Goal: Task Accomplishment & Management: Use online tool/utility

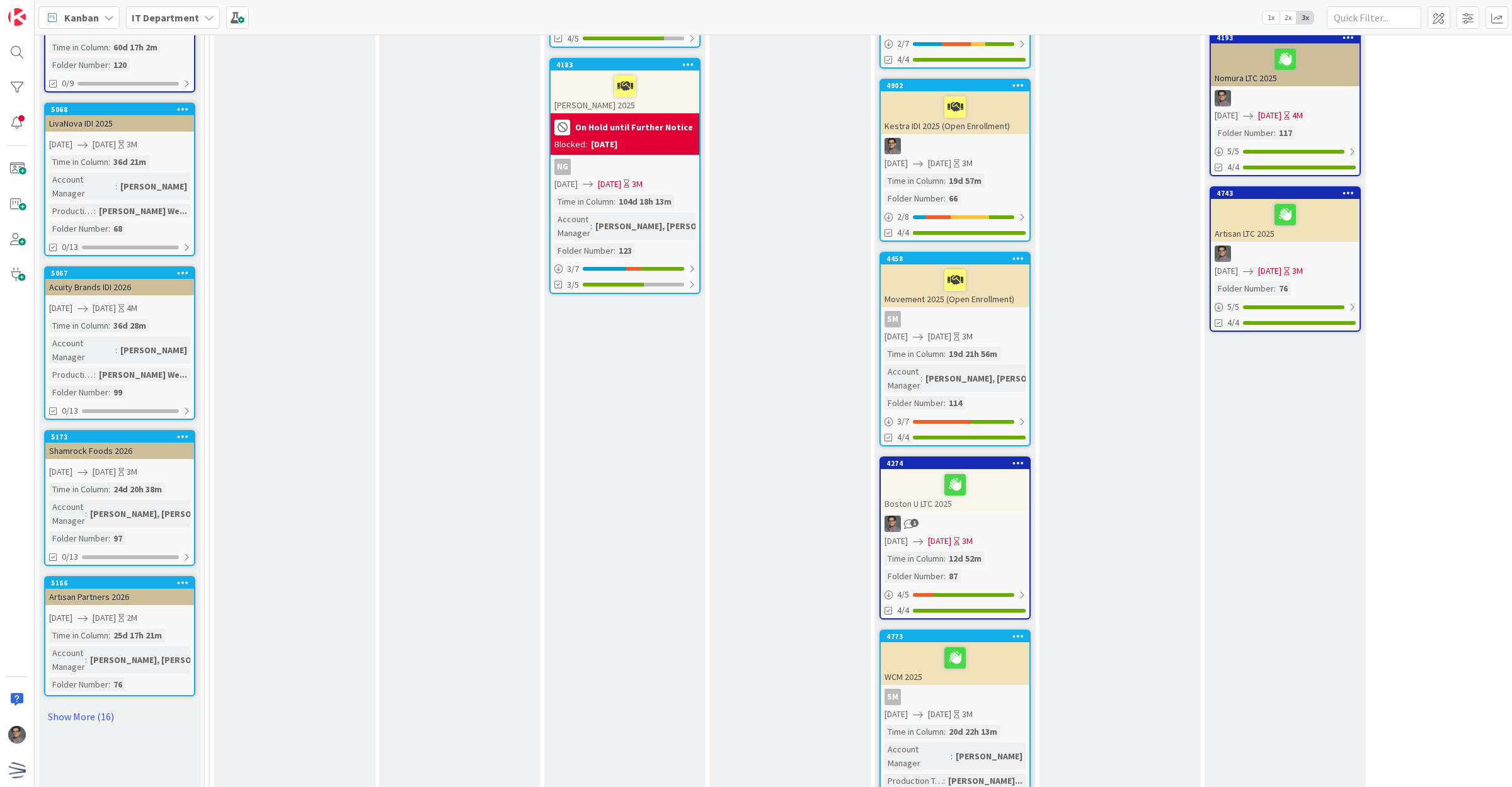
scroll to position [787, 0]
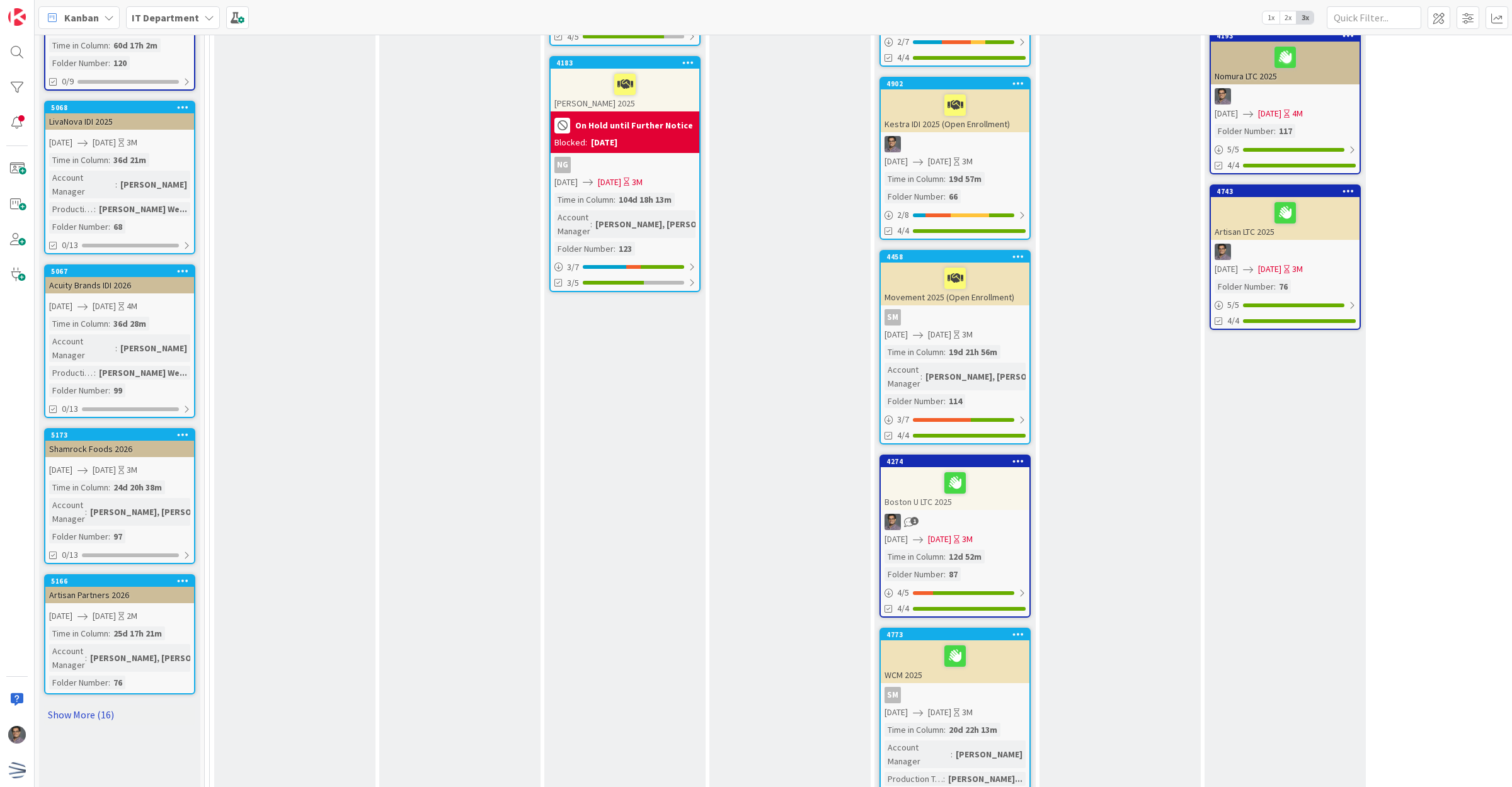
click at [78, 705] on link "Show More (16)" at bounding box center [119, 715] width 151 height 20
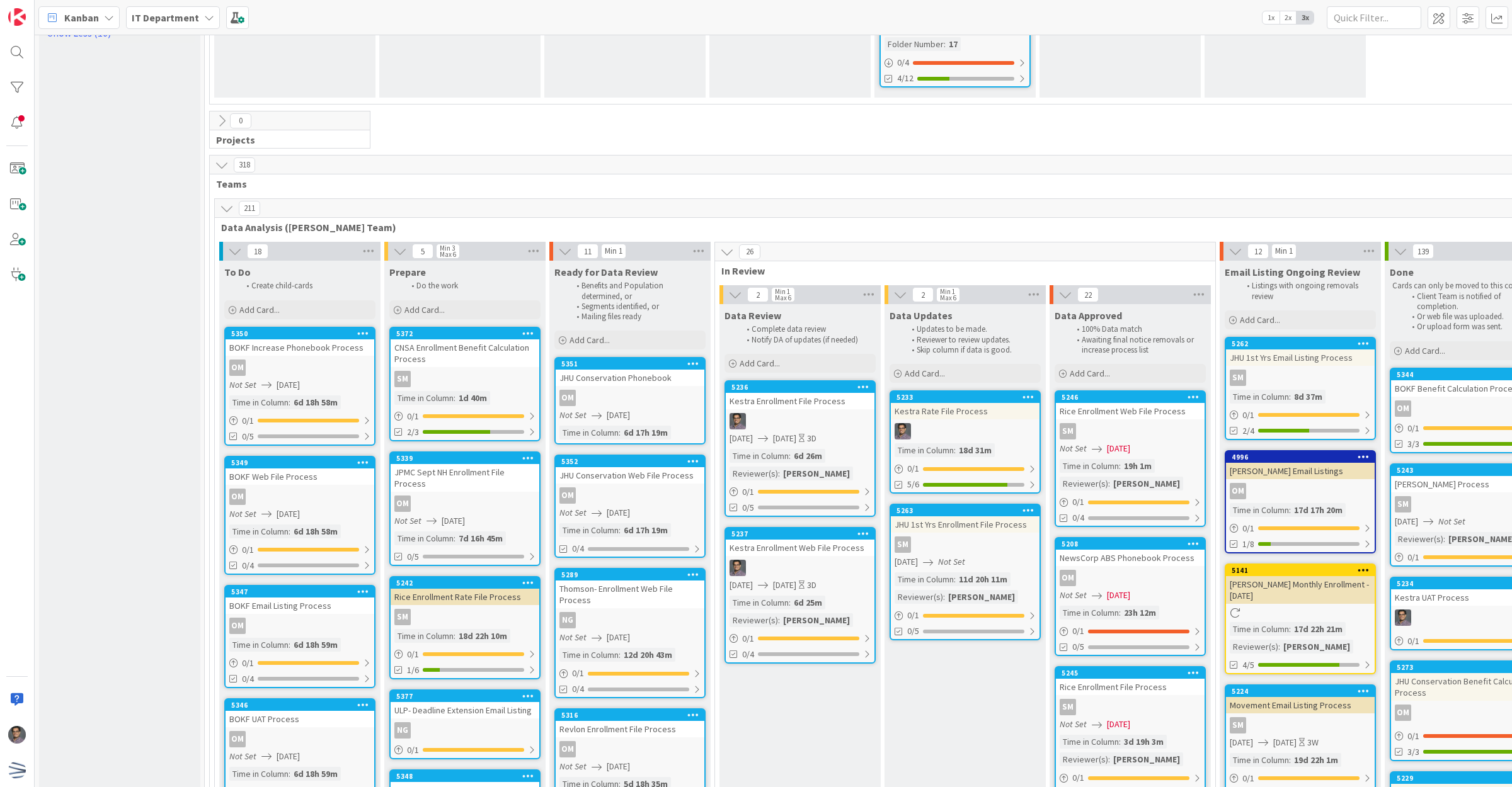
scroll to position [3227, 0]
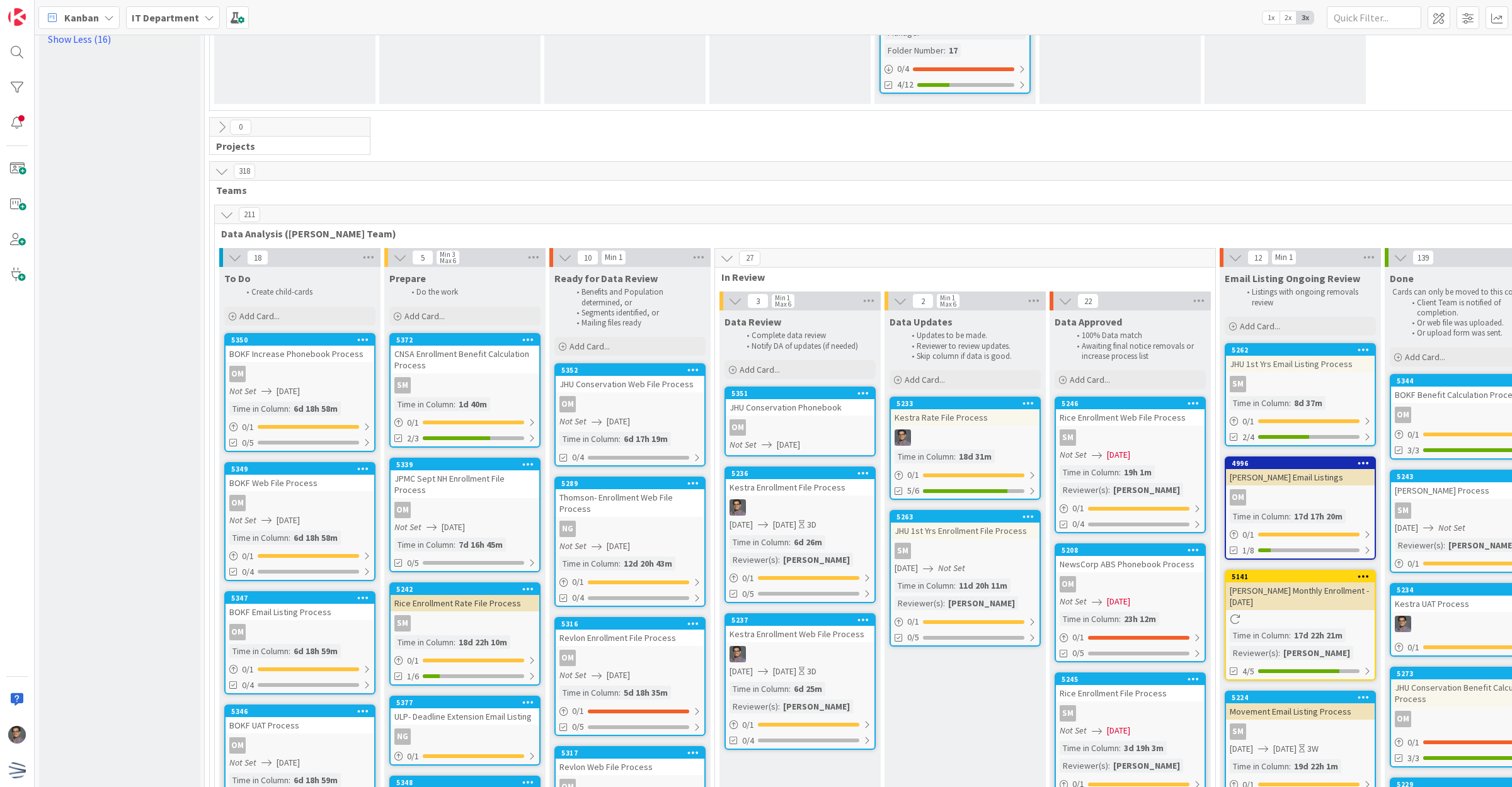
click at [780, 420] on div "OM" at bounding box center [800, 428] width 148 height 17
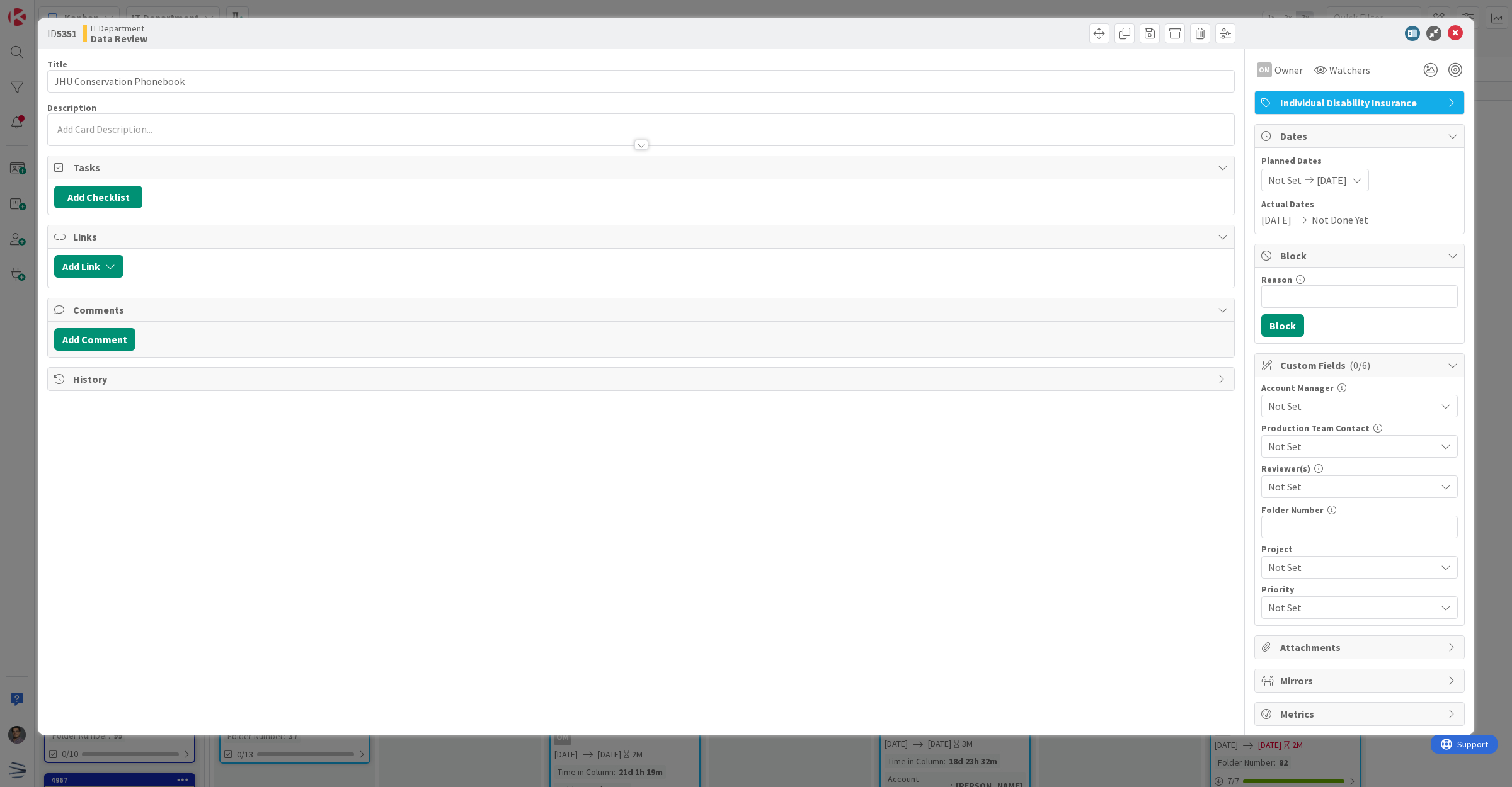
click at [1307, 483] on span "Not Set" at bounding box center [1352, 486] width 168 height 15
click at [1314, 655] on span "[PERSON_NAME]" at bounding box center [1317, 652] width 75 height 19
click at [1457, 26] on icon at bounding box center [1455, 33] width 15 height 15
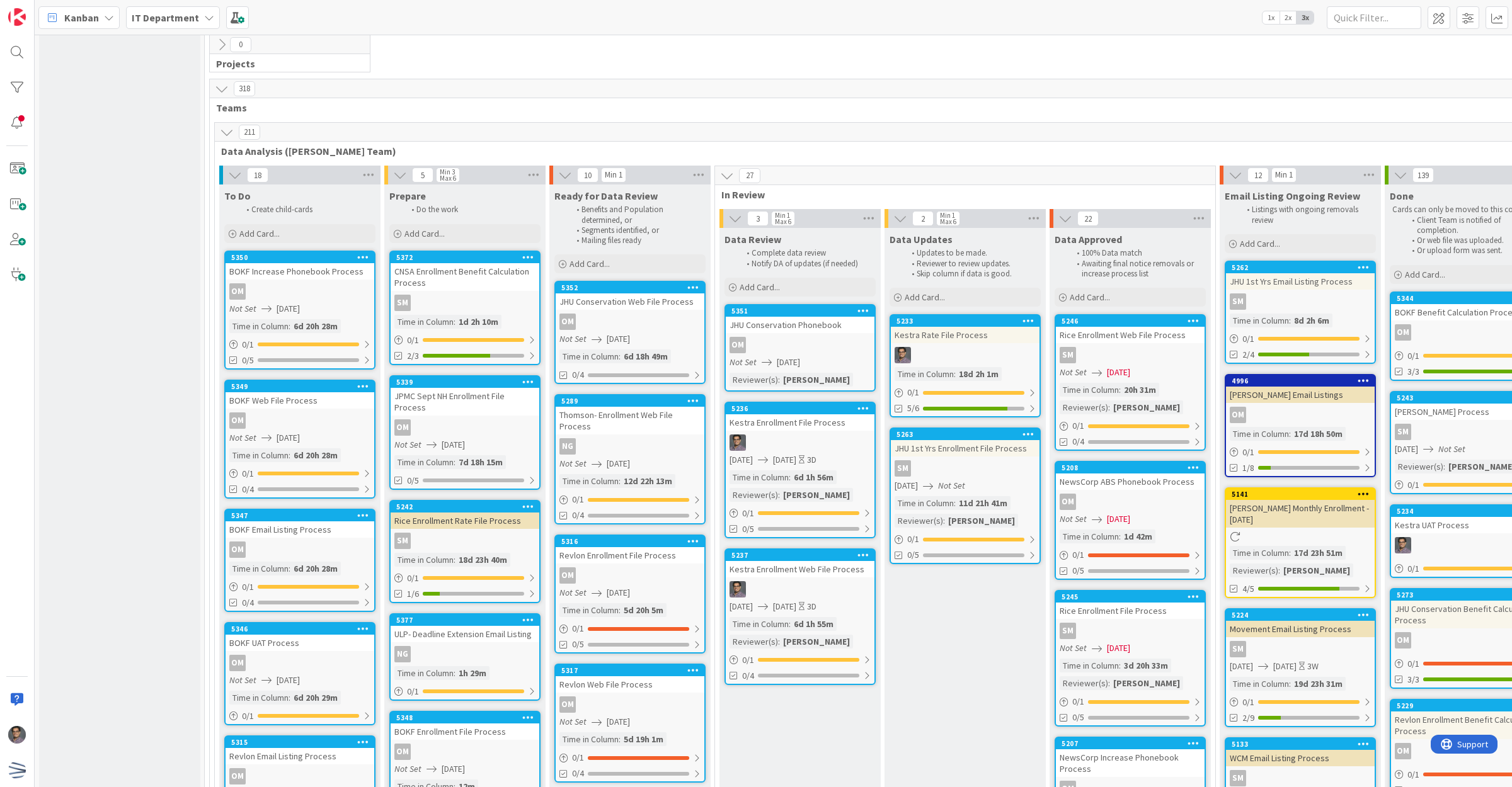
scroll to position [3234, 0]
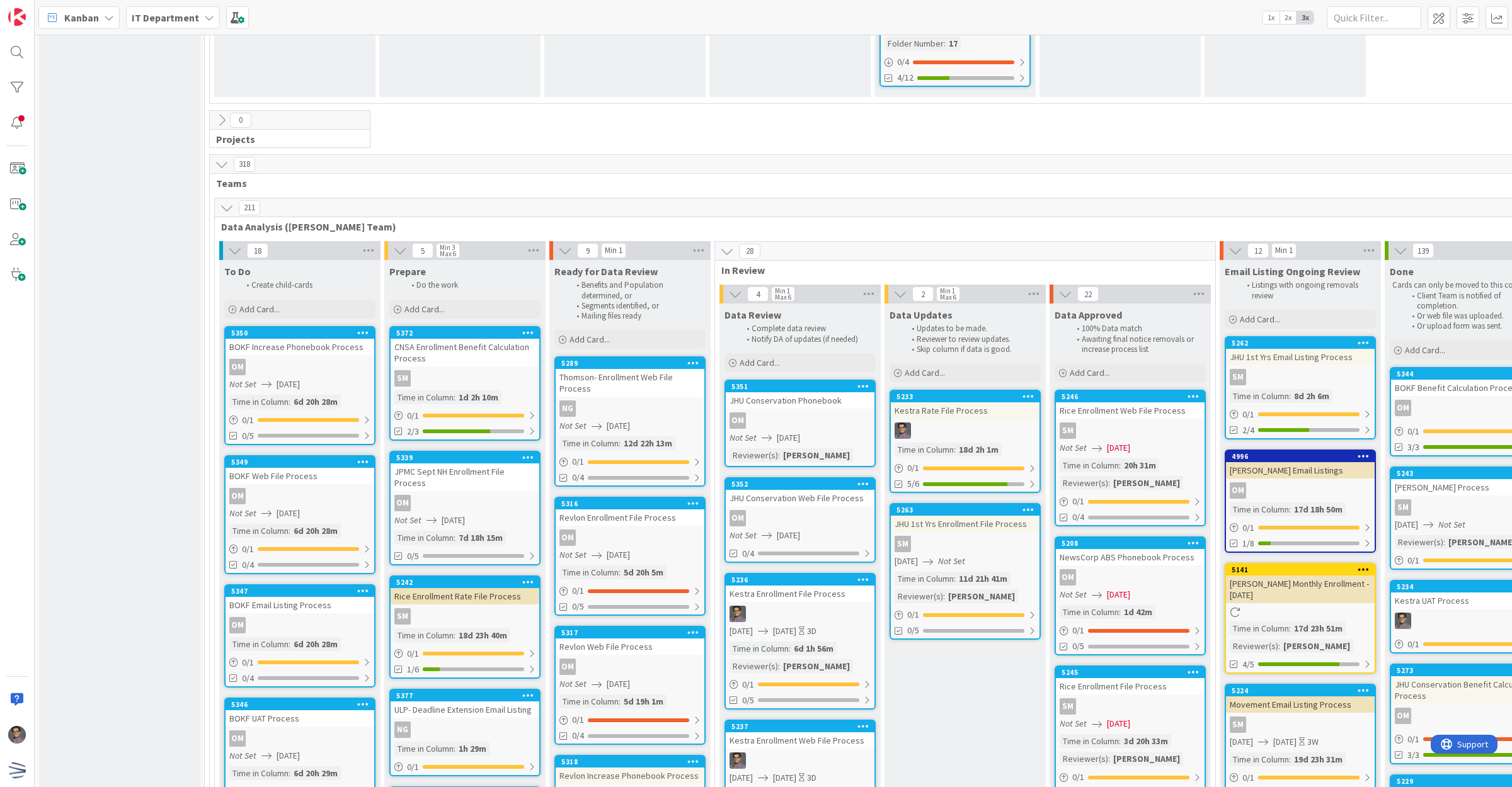
click at [832, 510] on div "OM" at bounding box center [800, 518] width 148 height 17
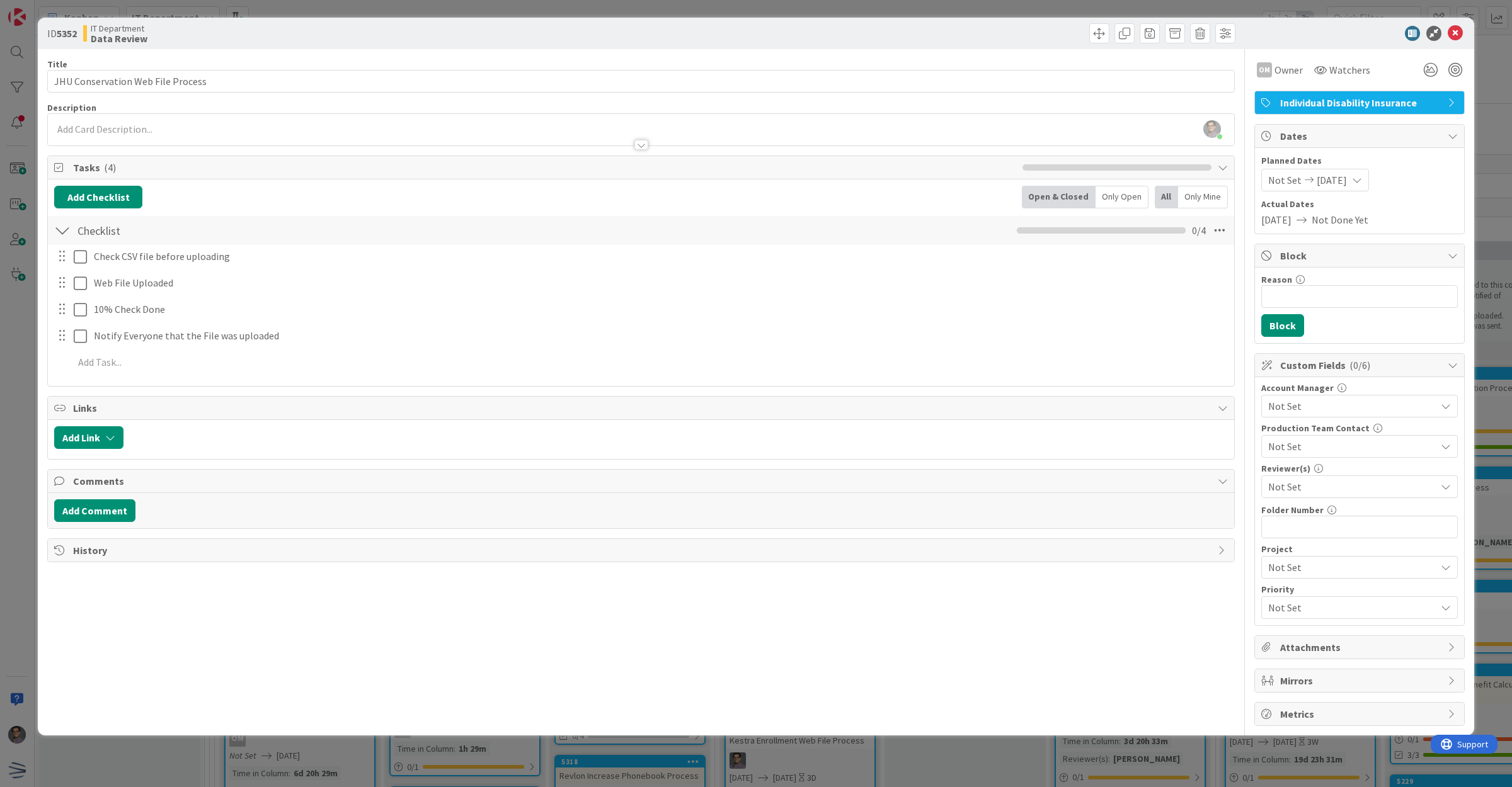
click at [1324, 492] on span "Not Set" at bounding box center [1352, 486] width 168 height 15
click at [1329, 650] on link "[PERSON_NAME]" at bounding box center [1356, 653] width 201 height 23
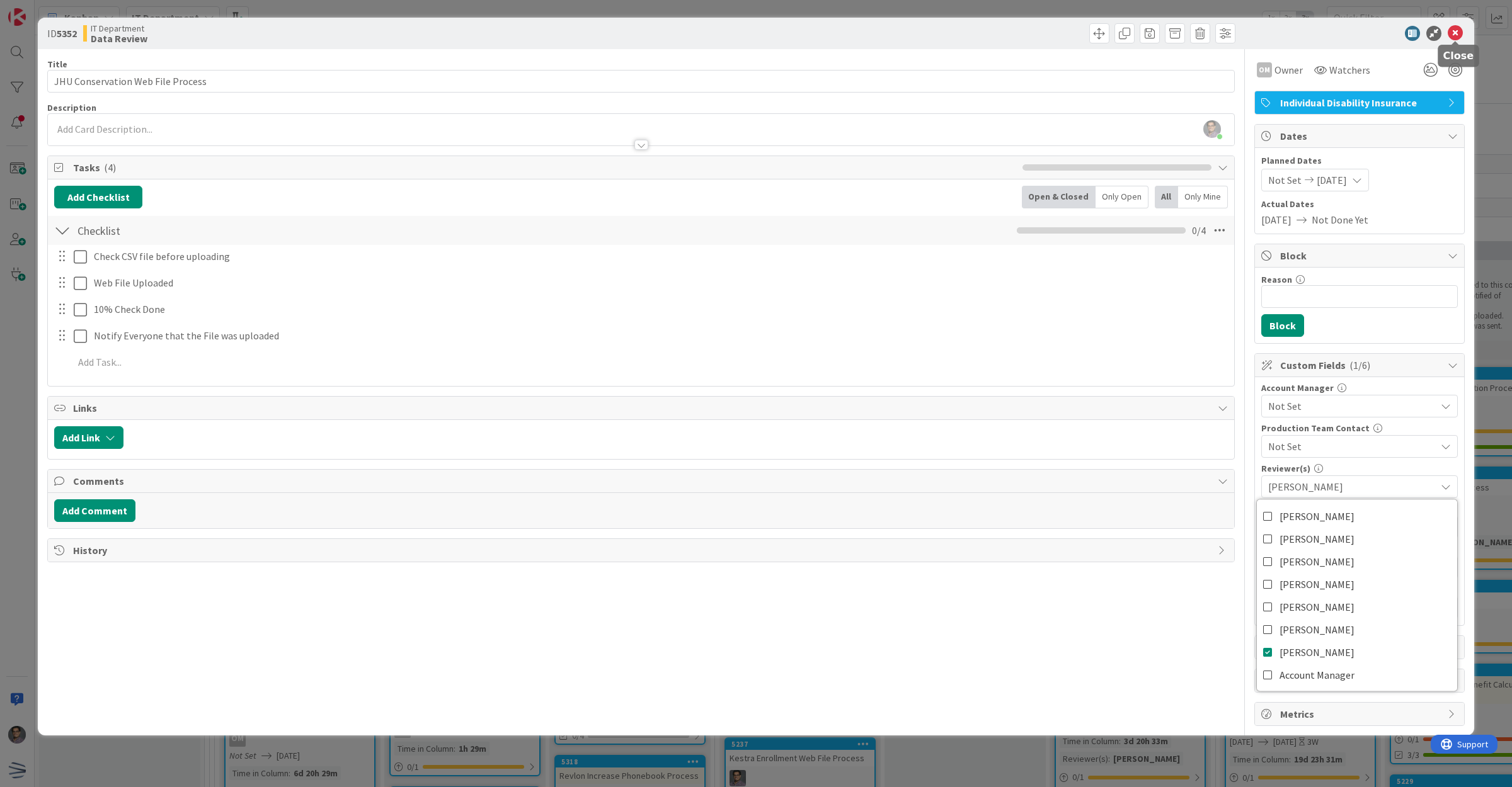
click at [1455, 41] on div at bounding box center [1455, 42] width 8 height 4
click at [1455, 32] on icon at bounding box center [1455, 33] width 15 height 15
